Goal: Task Accomplishment & Management: Use online tool/utility

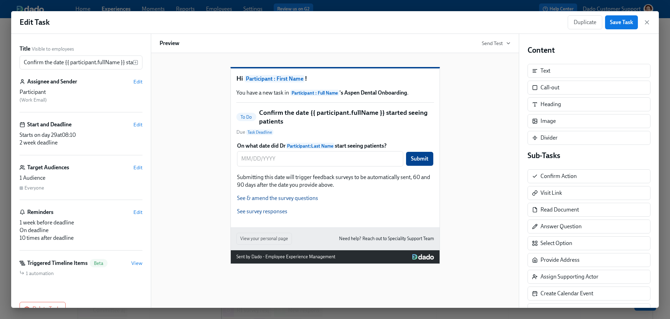
scroll to position [41, 0]
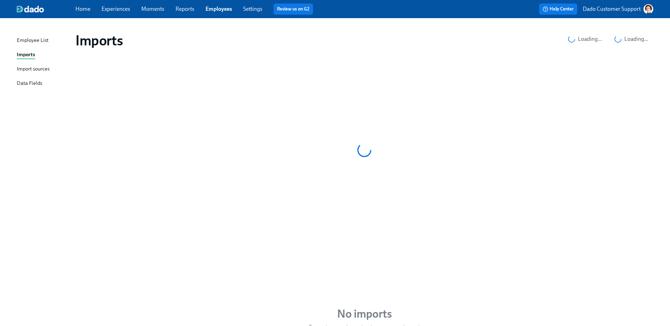
click at [29, 67] on div "Import sources" at bounding box center [33, 69] width 33 height 9
